Goal: Complete application form: Complete application form

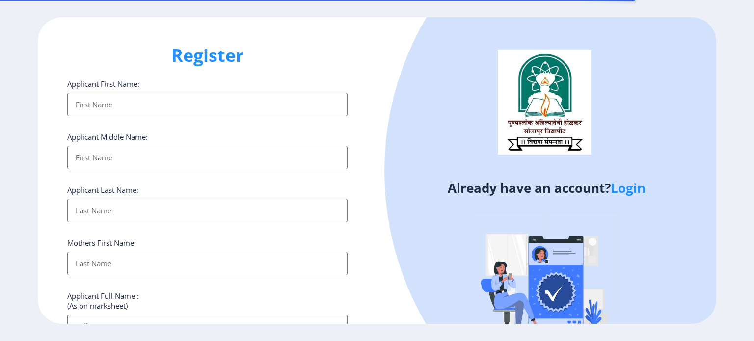
select select
click at [137, 104] on input "Applicant First Name:" at bounding box center [207, 105] width 280 height 24
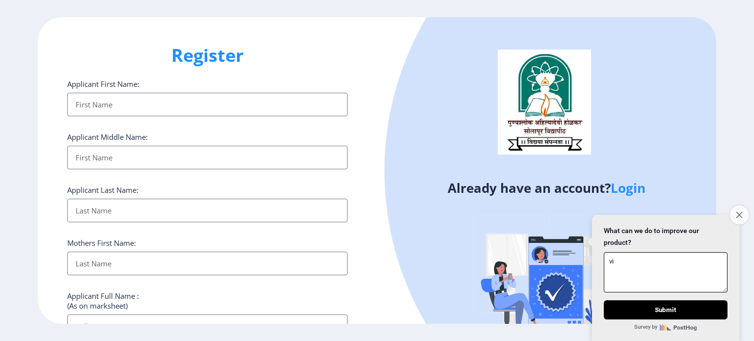
type textarea "vi"
click at [740, 211] on icon "Close survey" at bounding box center [739, 214] width 6 height 6
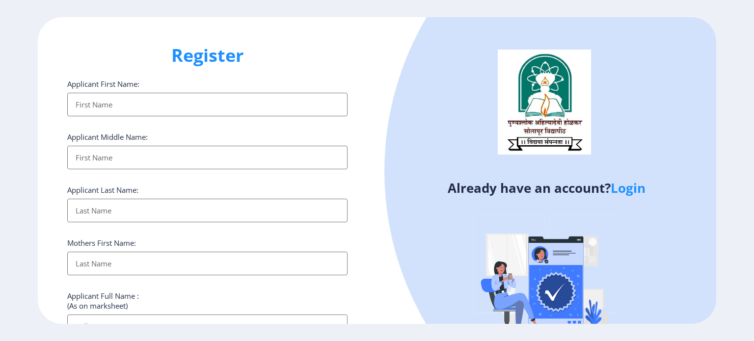
click at [375, 220] on div "Register Applicant First Name: Applicant Middle Name: Applicant Last Name: Moth…" at bounding box center [207, 170] width 339 height 307
click at [177, 104] on input "Applicant First Name:" at bounding box center [207, 105] width 280 height 24
type input "vikas"
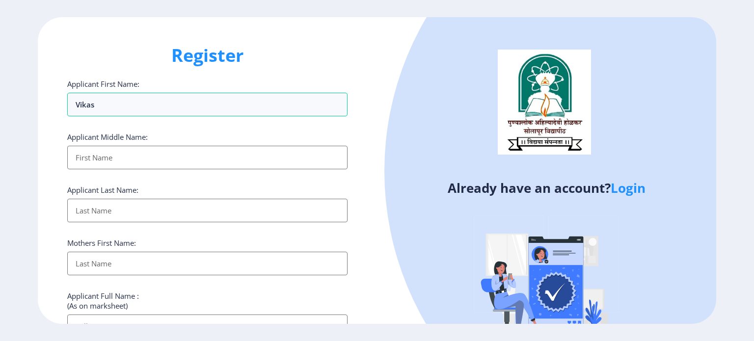
click at [129, 158] on input "Applicant First Name:" at bounding box center [207, 158] width 280 height 24
type input "dayanand"
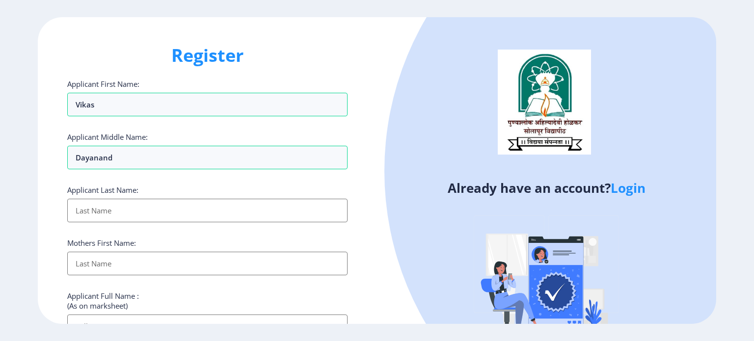
click at [112, 210] on input "Applicant First Name:" at bounding box center [207, 211] width 280 height 24
type input "amane"
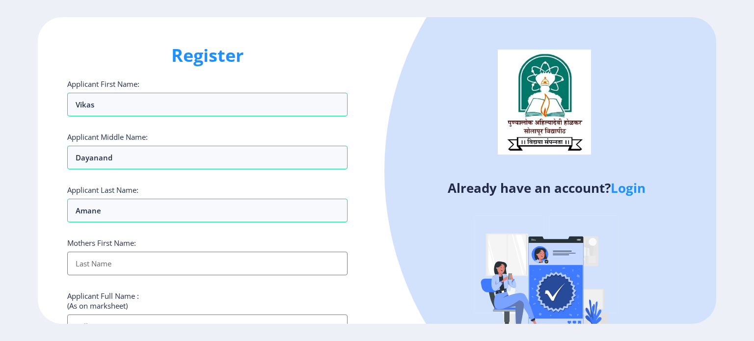
click at [119, 264] on input "Applicant First Name:" at bounding box center [207, 264] width 280 height 24
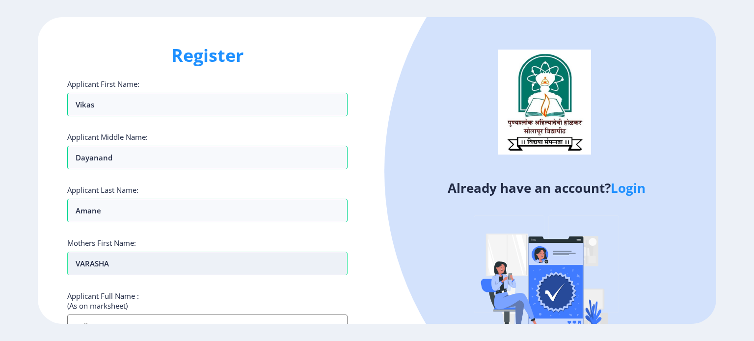
click at [94, 263] on input "vARASHA" at bounding box center [207, 264] width 280 height 24
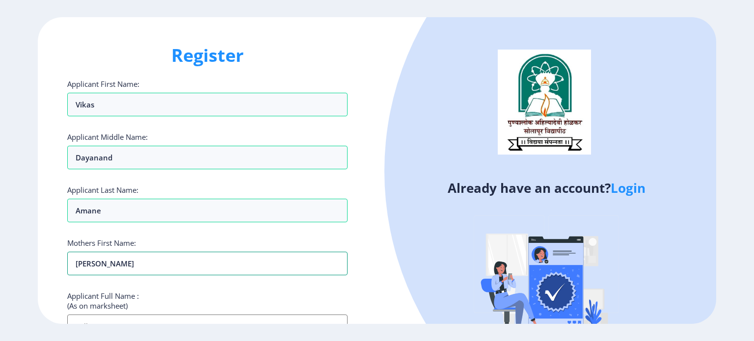
type input "[PERSON_NAME]"
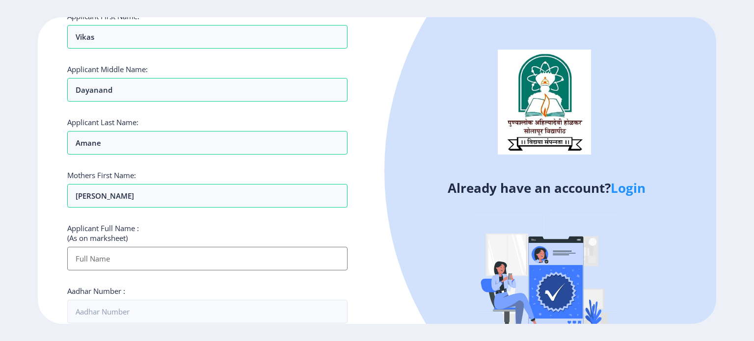
scroll to position [79, 0]
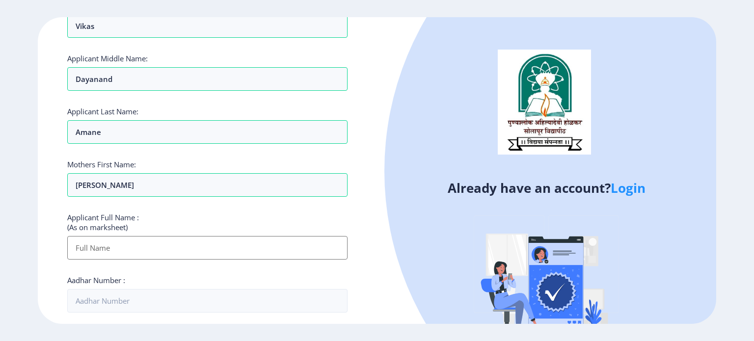
click at [153, 249] on input "Applicant First Name:" at bounding box center [207, 248] width 280 height 24
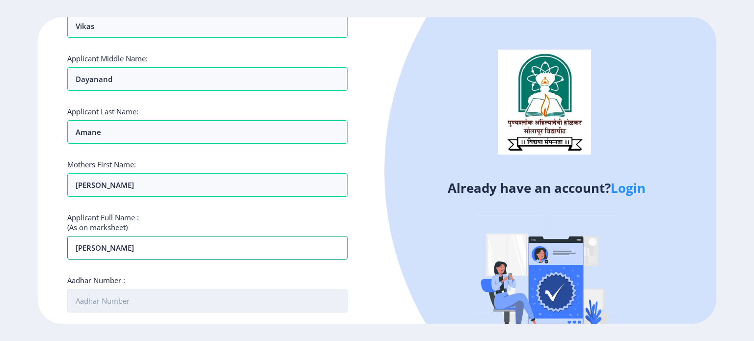
type input "[PERSON_NAME]"
click at [148, 298] on input "Aadhar Number :" at bounding box center [207, 301] width 280 height 24
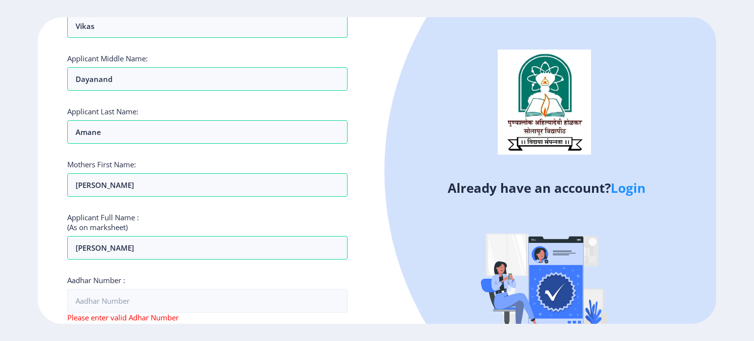
click at [220, 275] on div "Aadhar Number : Please enter valid Adhar Number Aadhar Number is required" at bounding box center [207, 303] width 280 height 57
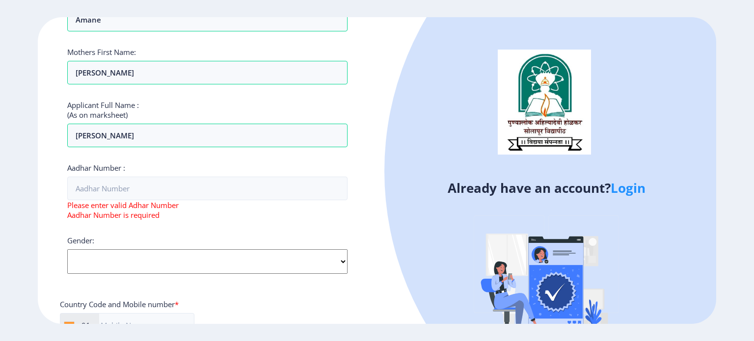
scroll to position [216, 0]
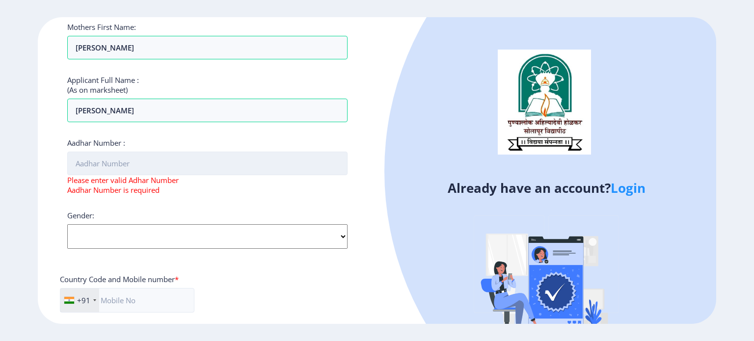
click at [163, 163] on input "Aadhar Number :" at bounding box center [207, 164] width 280 height 24
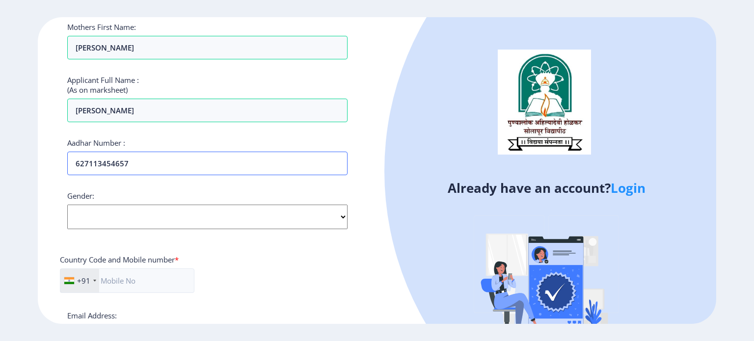
type input "627113454657"
click at [338, 215] on select "Select Gender [DEMOGRAPHIC_DATA] [DEMOGRAPHIC_DATA] Other" at bounding box center [207, 217] width 280 height 25
select select "[DEMOGRAPHIC_DATA]"
click at [67, 205] on select "Select Gender [DEMOGRAPHIC_DATA] [DEMOGRAPHIC_DATA] Other" at bounding box center [207, 217] width 280 height 25
click at [133, 282] on input "text" at bounding box center [127, 280] width 134 height 25
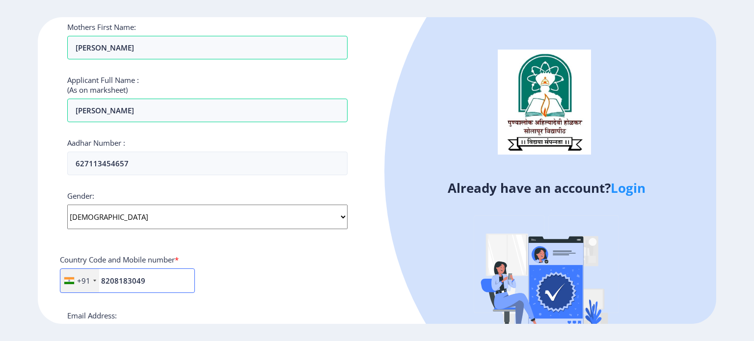
type input "8208183049"
click at [269, 276] on div "+91 [GEOGRAPHIC_DATA] ([GEOGRAPHIC_DATA]) +91 [GEOGRAPHIC_DATA] (‫[GEOGRAPHIC_D…" at bounding box center [207, 284] width 295 height 32
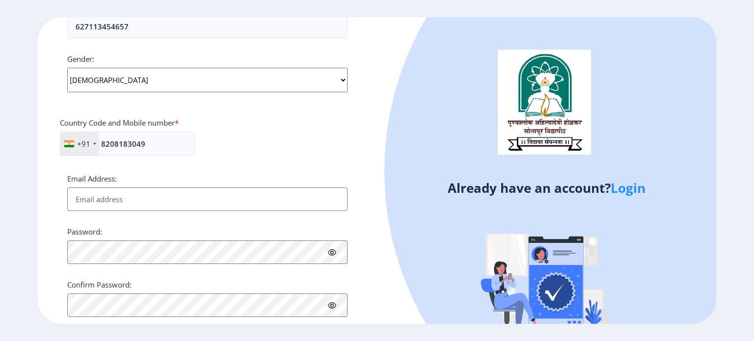
scroll to position [353, 0]
click at [158, 197] on input "Email Address:" at bounding box center [207, 199] width 280 height 24
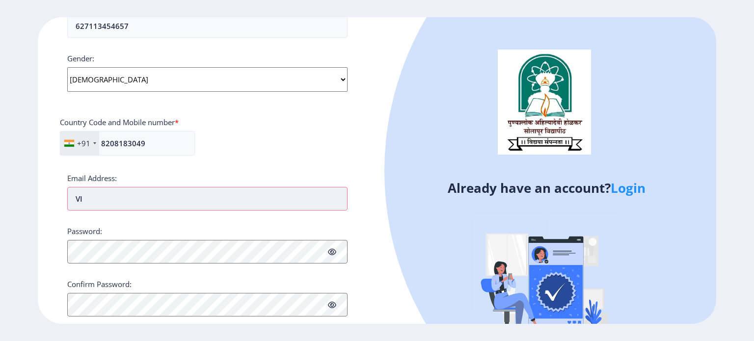
type input "V"
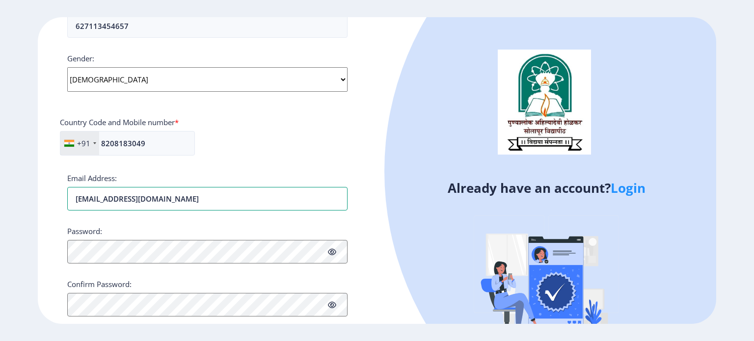
type input "[EMAIL_ADDRESS][DOMAIN_NAME]"
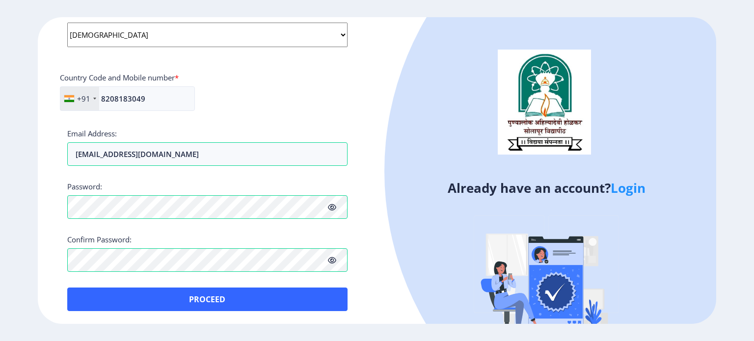
click at [328, 208] on icon at bounding box center [332, 207] width 8 height 7
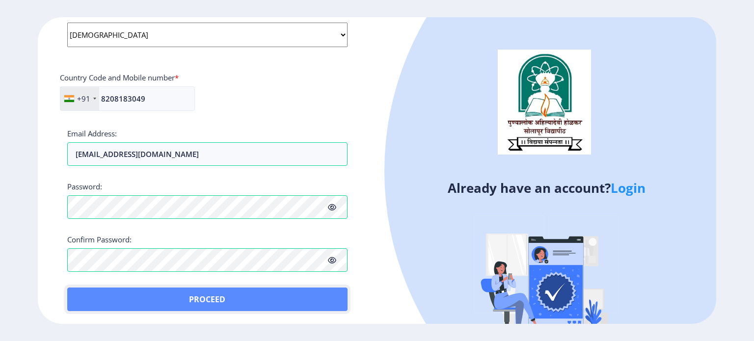
click at [212, 293] on button "Proceed" at bounding box center [207, 300] width 280 height 24
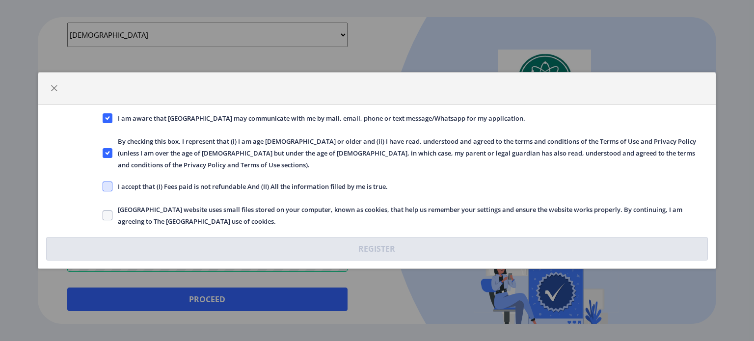
click at [108, 182] on span at bounding box center [108, 187] width 10 height 10
click at [103, 186] on input "I accept that (I) Fees paid is not refundable And (II) All the information fill…" at bounding box center [103, 186] width 0 height 0
checkbox input "true"
click at [106, 211] on span at bounding box center [108, 216] width 10 height 10
click at [103, 215] on input "[GEOGRAPHIC_DATA] website uses small files stored on your computer, known as co…" at bounding box center [103, 215] width 0 height 0
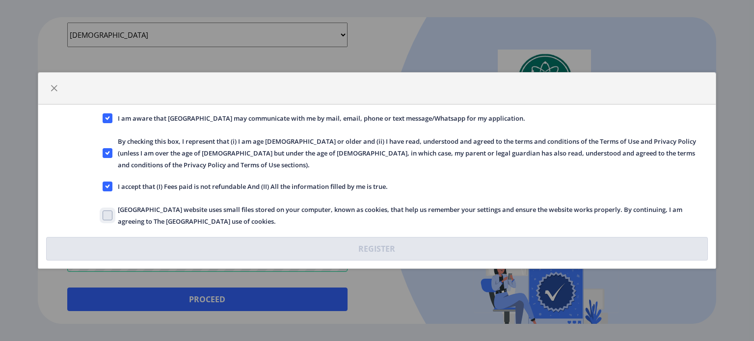
checkbox input "true"
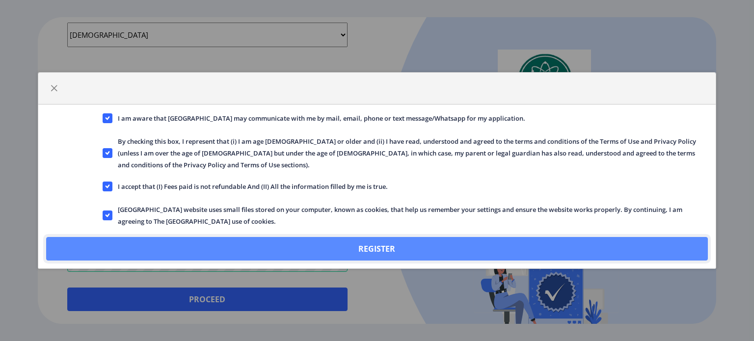
click at [337, 243] on button "Register" at bounding box center [376, 249] width 661 height 24
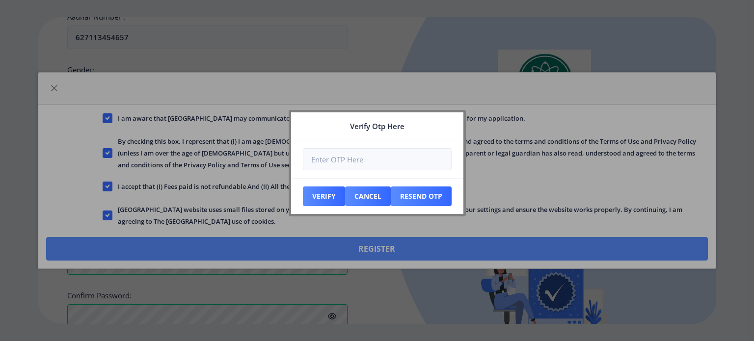
scroll to position [453, 0]
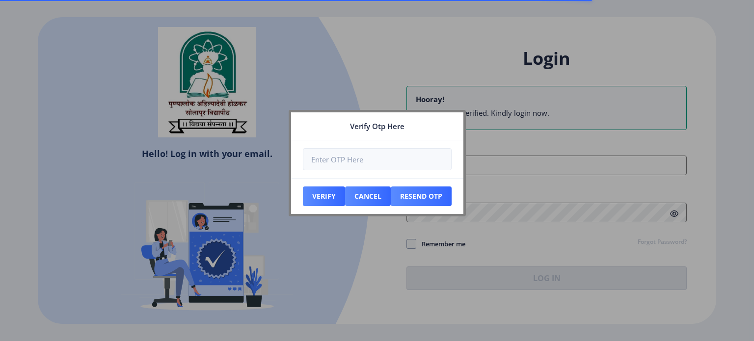
type input "[EMAIL_ADDRESS][DOMAIN_NAME]"
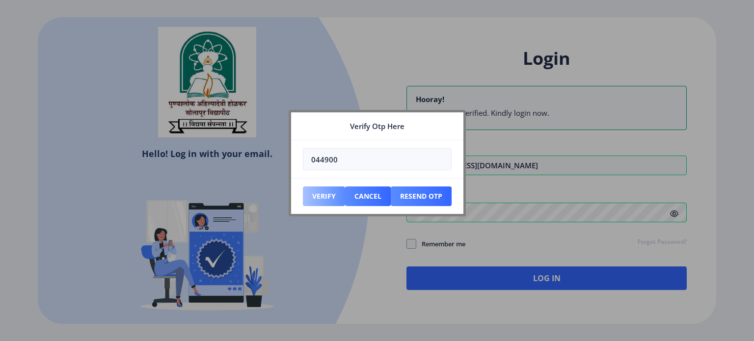
type input "044900"
click at [328, 196] on button "Verify" at bounding box center [324, 196] width 42 height 20
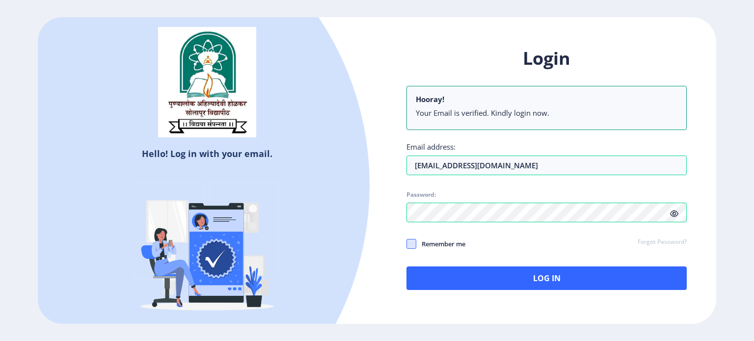
click at [413, 244] on span at bounding box center [411, 244] width 10 height 10
click at [407, 244] on input "Remember me" at bounding box center [406, 243] width 0 height 0
checkbox input "true"
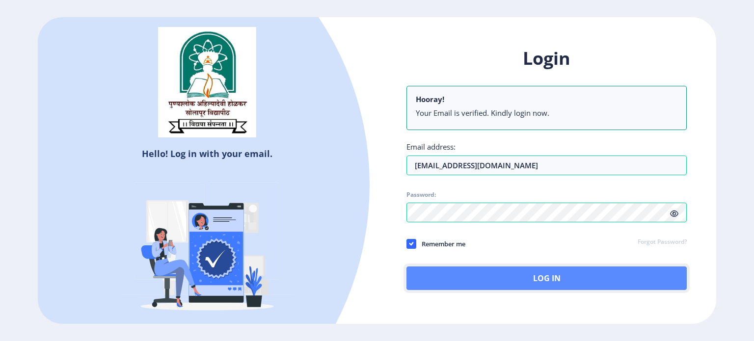
click at [534, 277] on button "Log In" at bounding box center [546, 278] width 280 height 24
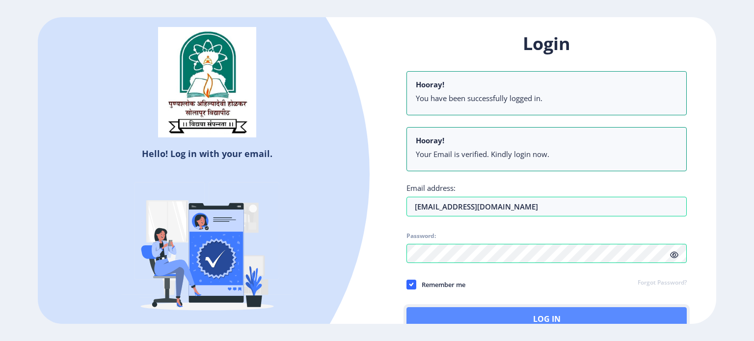
click at [568, 315] on button "Log In" at bounding box center [546, 319] width 280 height 24
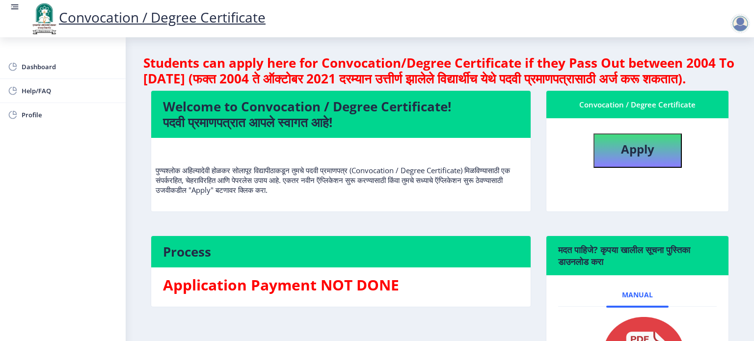
click at [531, 226] on div "Welcome to Convocation / Degree Certificate! पदवी प्रमाणपत्रात आपले स्वागत आहे!…" at bounding box center [340, 157] width 395 height 135
click at [637, 157] on b "Apply" at bounding box center [637, 149] width 33 height 16
select select
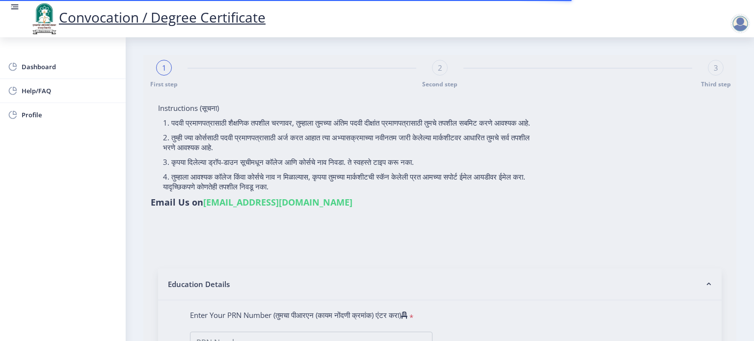
type input "[PERSON_NAME]"
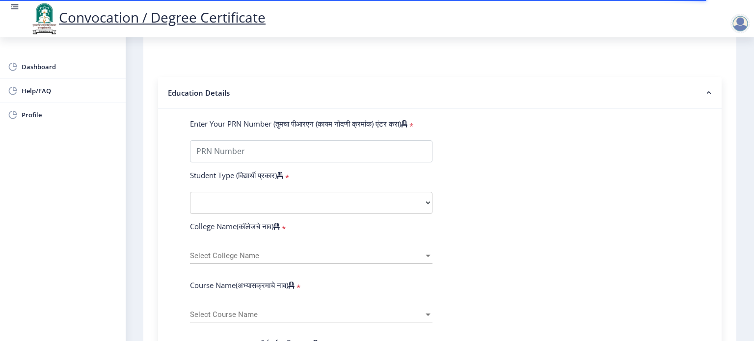
scroll to position [196, 0]
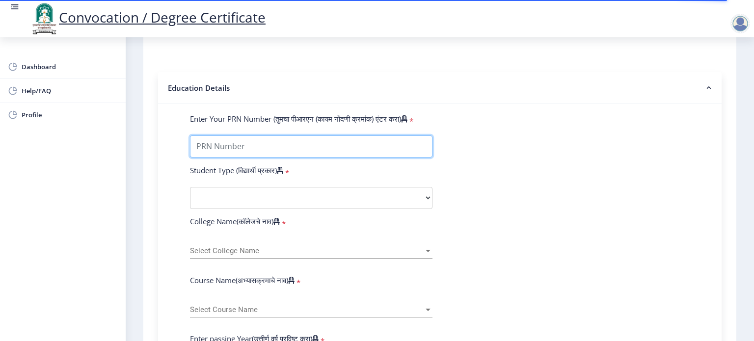
click at [233, 145] on input "Enter Your PRN Number (तुमचा पीआरएन (कायम नोंदणी क्रमांक) एंटर करा)" at bounding box center [311, 146] width 242 height 22
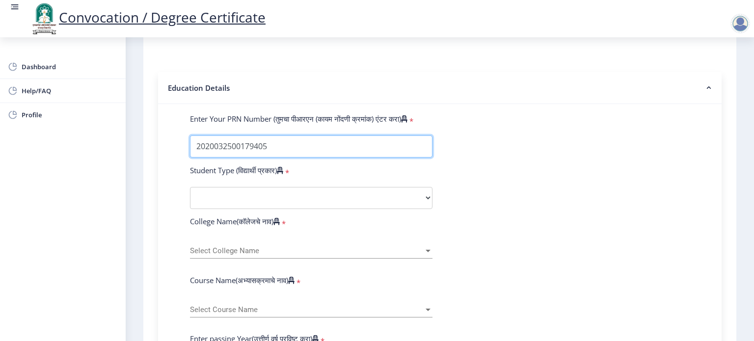
type input "2020032500179405"
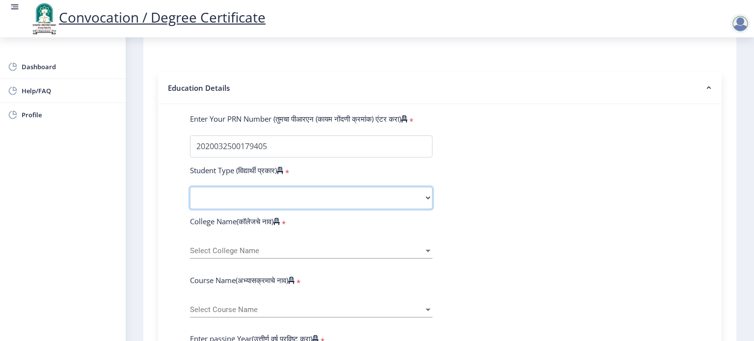
click at [247, 189] on select "Select Student Type Regular External" at bounding box center [311, 198] width 242 height 22
select select "Regular"
click at [190, 187] on select "Select Student Type Regular External" at bounding box center [311, 198] width 242 height 22
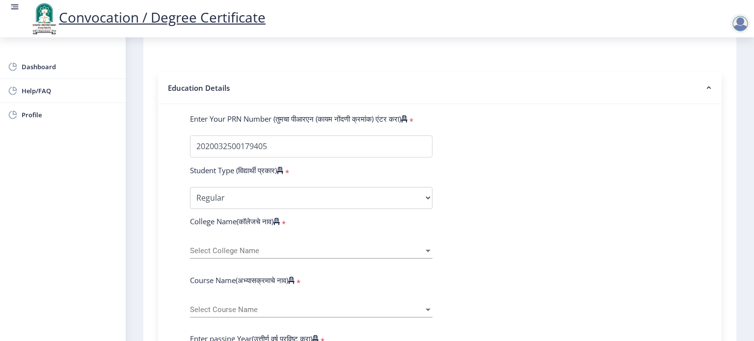
click at [251, 247] on span "Select College Name" at bounding box center [307, 251] width 234 height 8
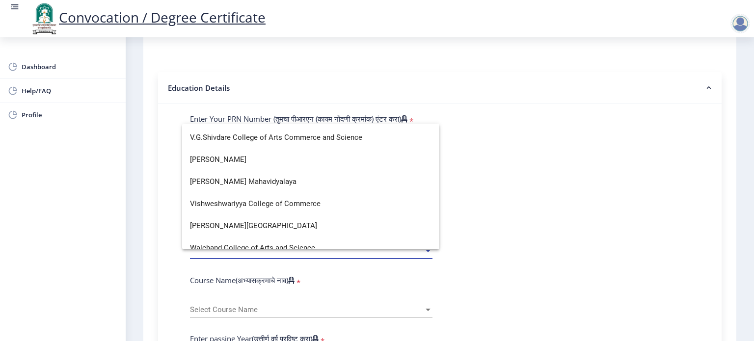
scroll to position [3407, 0]
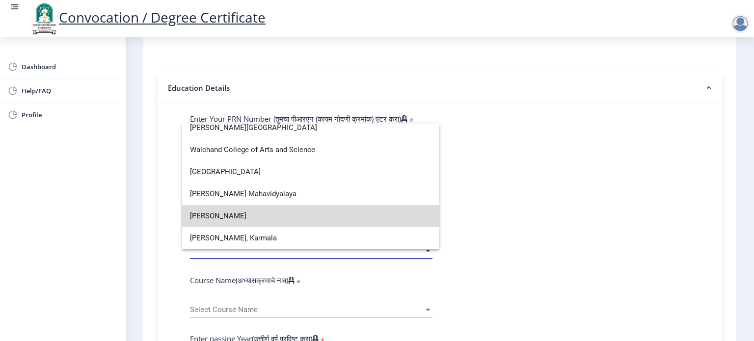
click at [360, 224] on span "[PERSON_NAME]" at bounding box center [310, 216] width 241 height 22
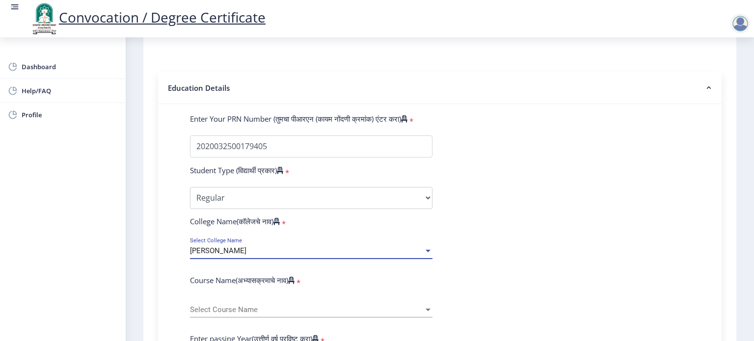
click at [425, 247] on div at bounding box center [427, 251] width 9 height 8
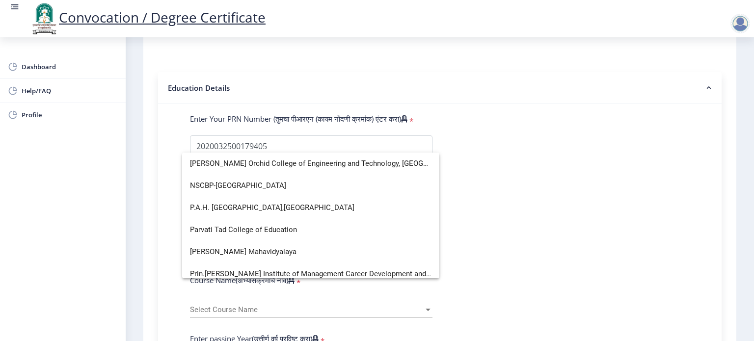
scroll to position [1611, 0]
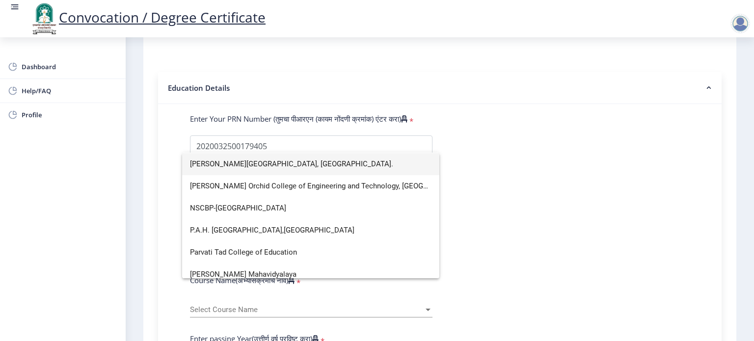
click at [320, 162] on span "[PERSON_NAME][GEOGRAPHIC_DATA], [GEOGRAPHIC_DATA]." at bounding box center [310, 164] width 241 height 22
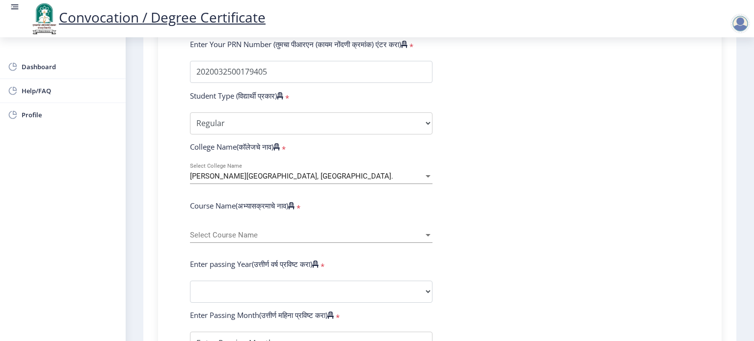
scroll to position [294, 0]
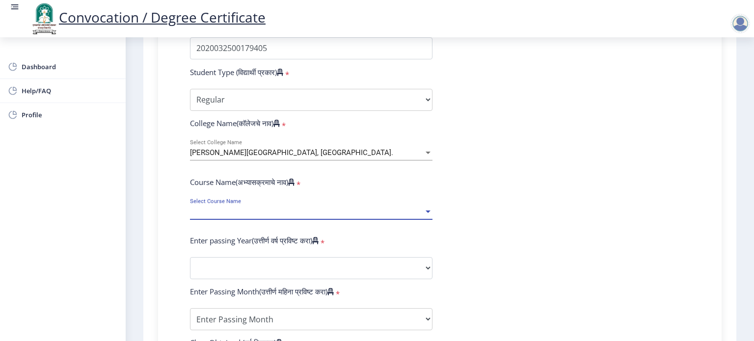
click at [423, 208] on div at bounding box center [427, 212] width 9 height 8
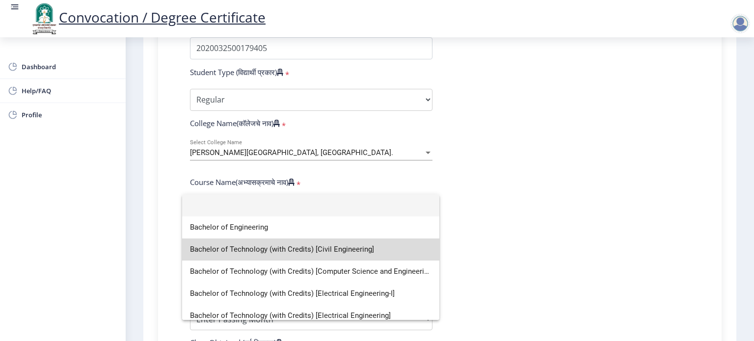
click at [325, 249] on span "Bachelor of Technology (with Credits) [Civil Engineering]" at bounding box center [310, 249] width 241 height 22
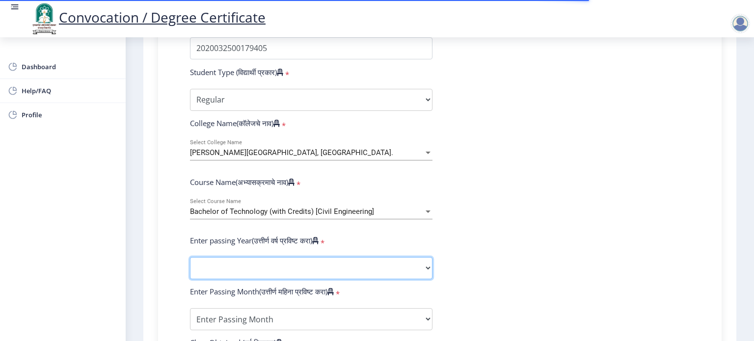
click at [425, 264] on select "2025 2024 2023 2022 2021 2020 2019 2018 2017 2016 2015 2014 2013 2012 2011 2010…" at bounding box center [311, 268] width 242 height 22
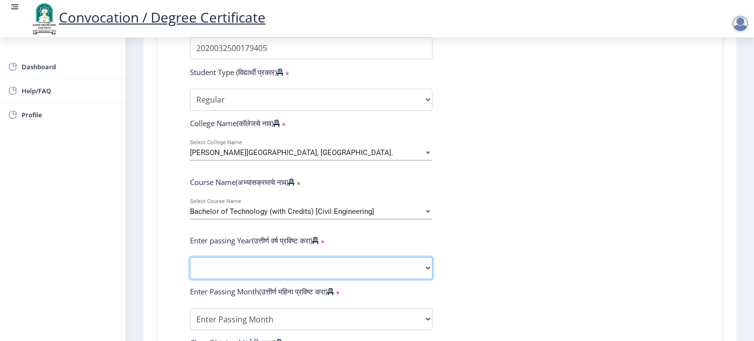
select select "2023"
click at [190, 257] on select "2025 2024 2023 2022 2021 2020 2019 2018 2017 2016 2015 2014 2013 2012 2011 2010…" at bounding box center [311, 268] width 242 height 22
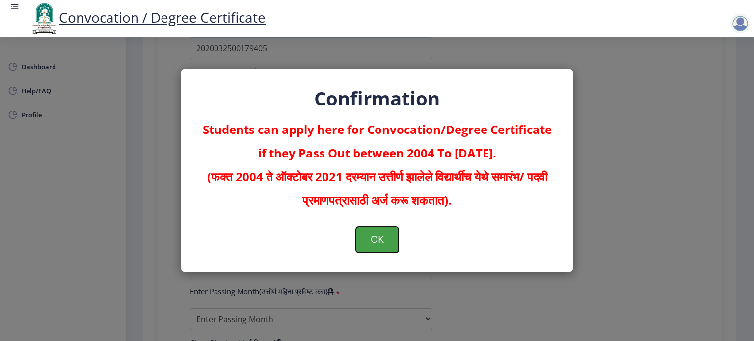
click at [375, 243] on button "OK" at bounding box center [377, 240] width 43 height 26
